Goal: Transaction & Acquisition: Purchase product/service

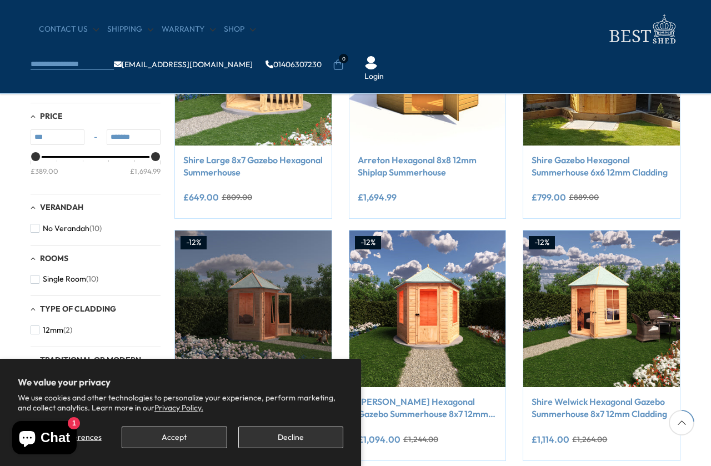
scroll to position [290, 0]
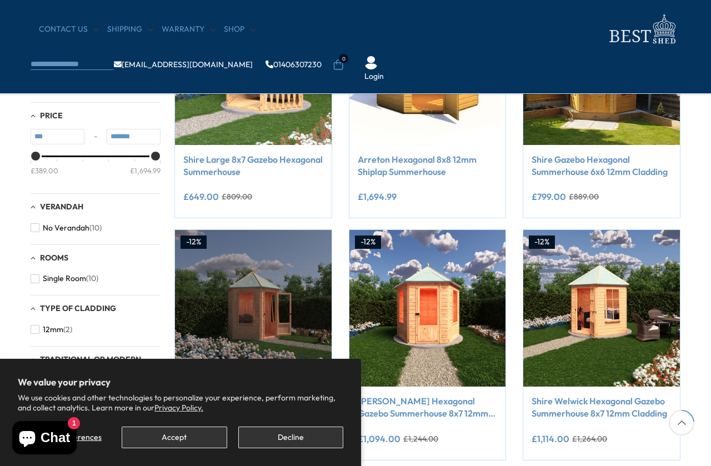
click at [299, 412] on button "Decline" at bounding box center [290, 437] width 105 height 22
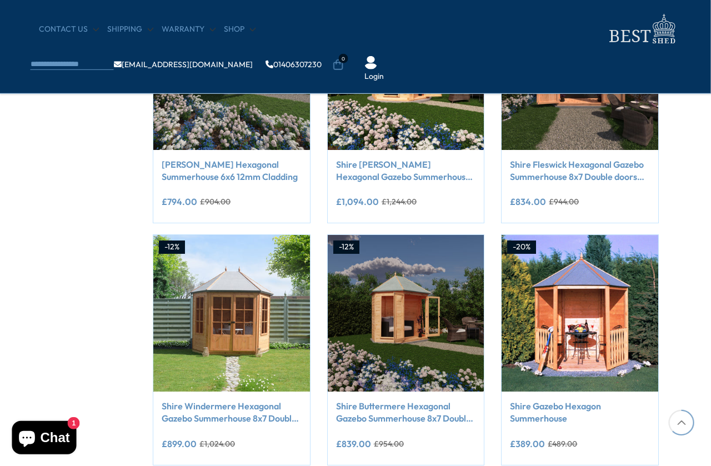
scroll to position [770, 22]
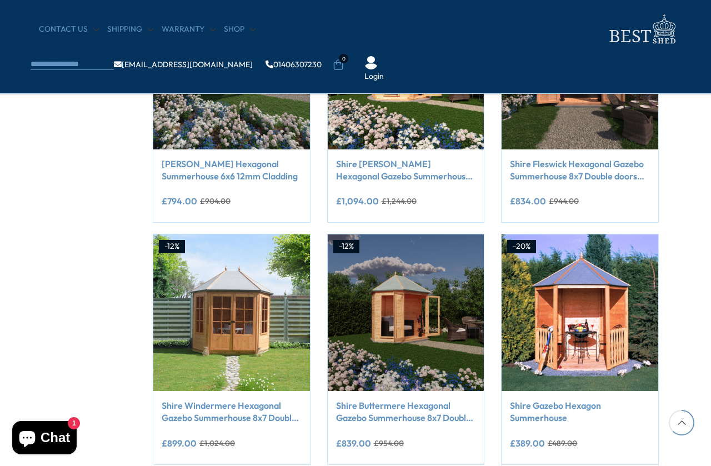
click at [262, 283] on img at bounding box center [231, 312] width 157 height 157
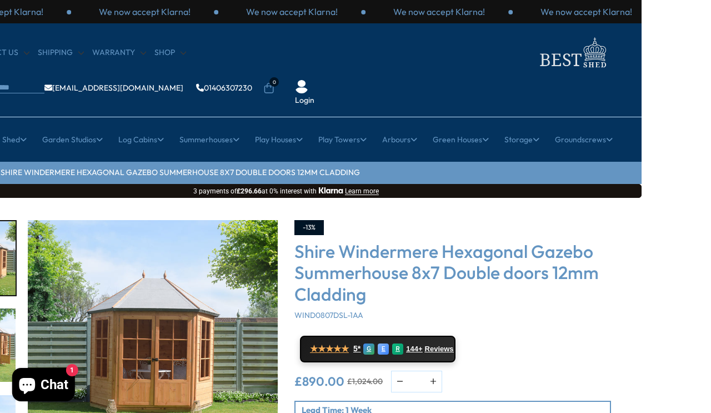
scroll to position [0, 70]
